Goal: Information Seeking & Learning: Learn about a topic

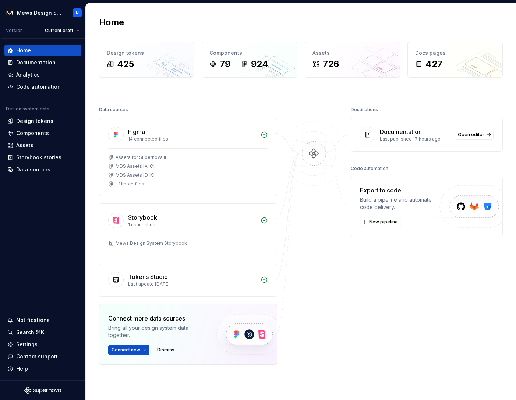
click at [413, 135] on div "Documentation" at bounding box center [401, 131] width 42 height 9
click at [465, 137] on span "Open editor" at bounding box center [471, 135] width 26 height 6
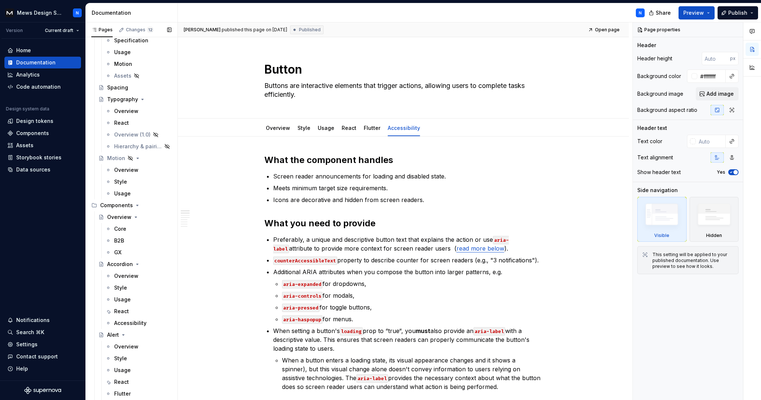
scroll to position [569, 0]
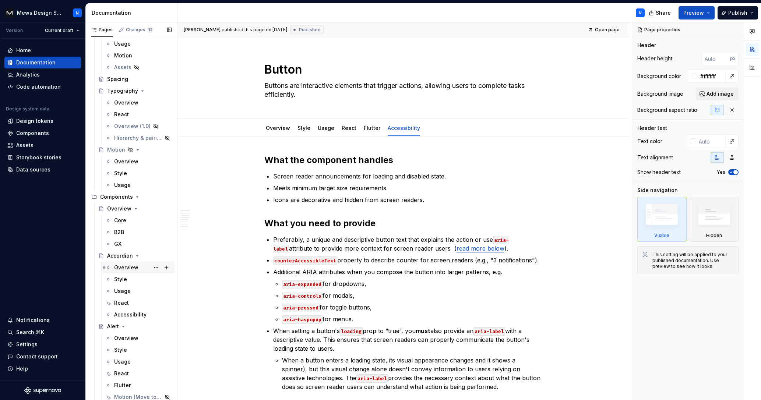
click at [128, 265] on div "Overview" at bounding box center [126, 267] width 24 height 7
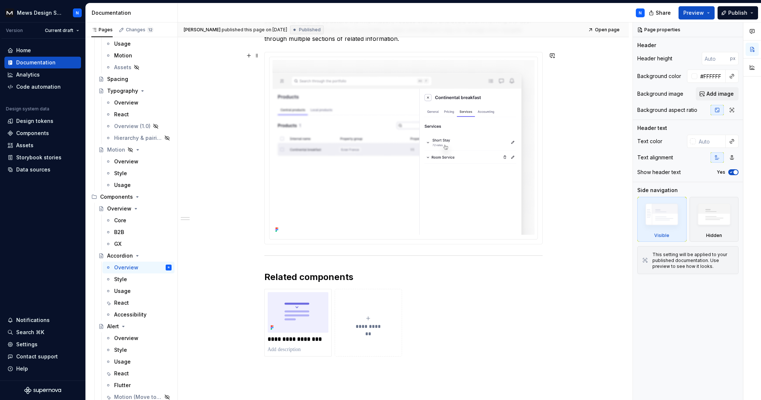
scroll to position [346, 0]
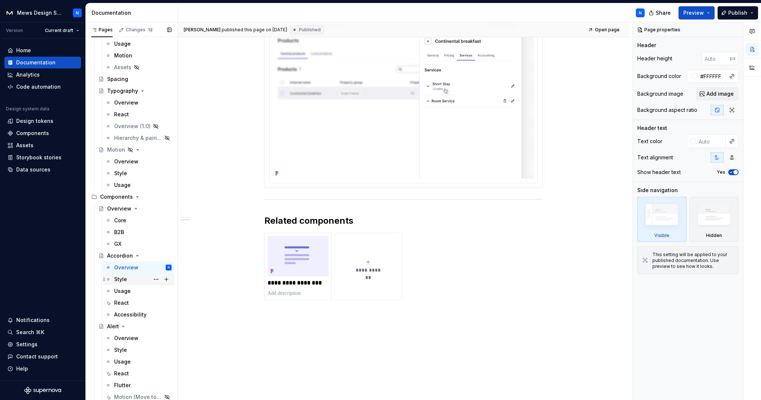
click at [128, 282] on div "Style" at bounding box center [142, 279] width 57 height 10
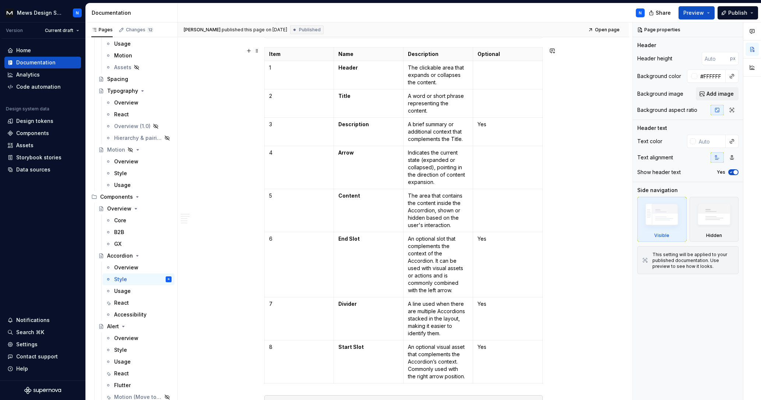
scroll to position [260, 0]
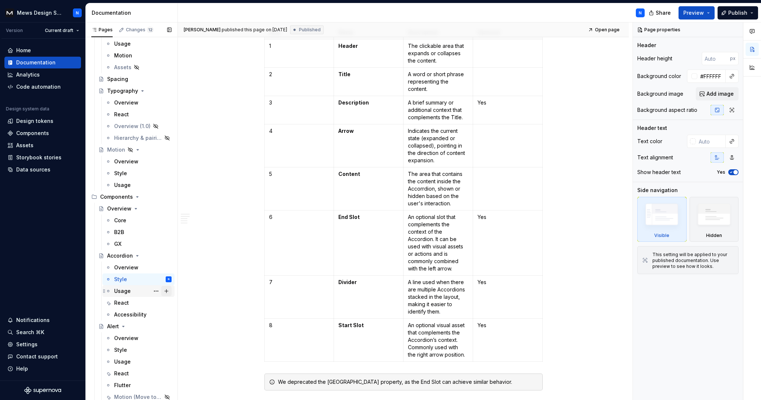
click at [118, 294] on div "Usage" at bounding box center [122, 290] width 17 height 7
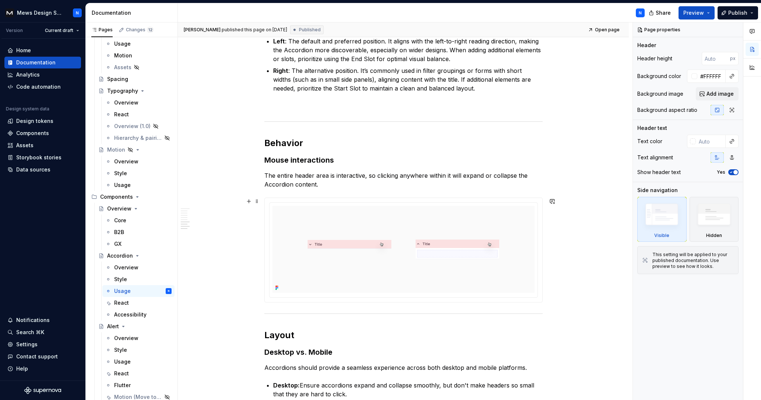
scroll to position [1154, 0]
click at [122, 300] on div "React" at bounding box center [121, 302] width 15 height 7
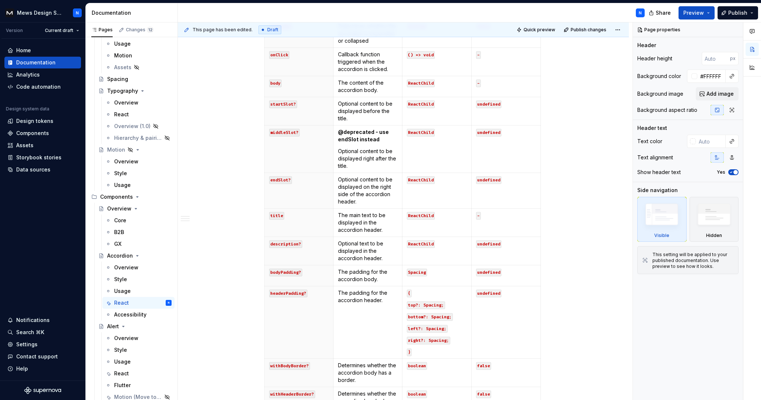
scroll to position [754, 0]
type textarea "*"
